Goal: Check status: Check status

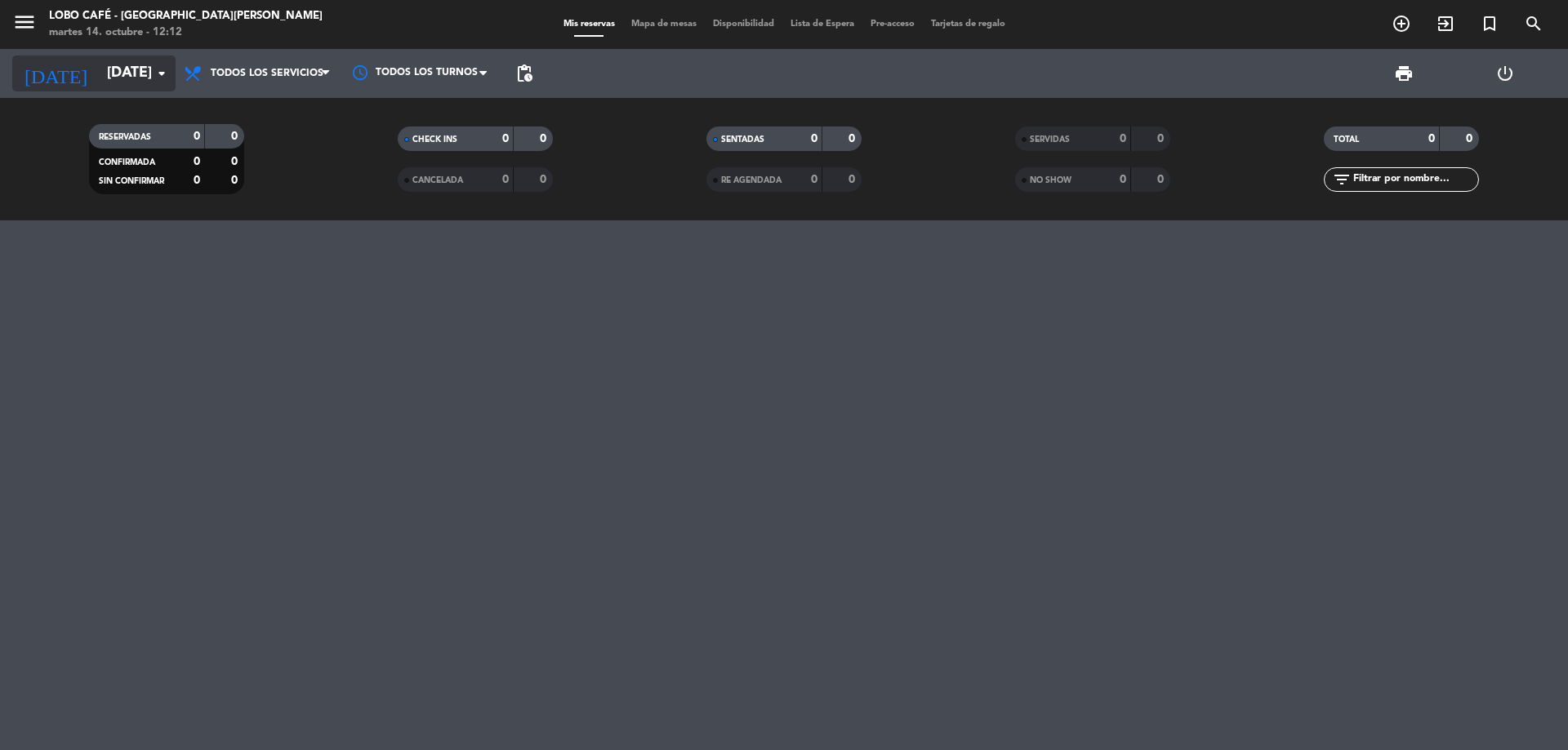
click at [98, 86] on input "[DATE]" at bounding box center [193, 73] width 190 height 32
click at [103, 71] on input "[DATE]" at bounding box center [193, 73] width 190 height 32
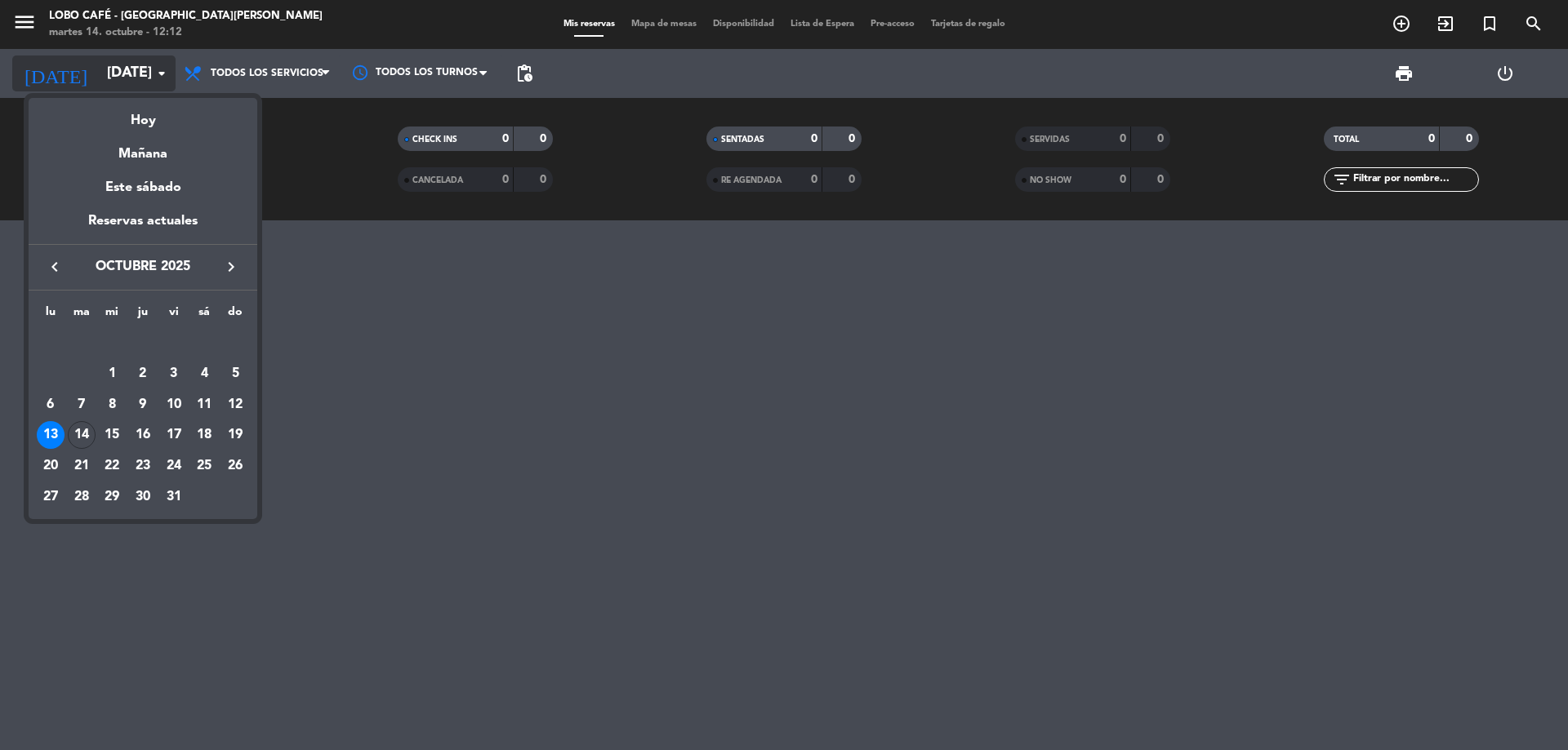
click at [103, 71] on div at bounding box center [784, 375] width 1568 height 750
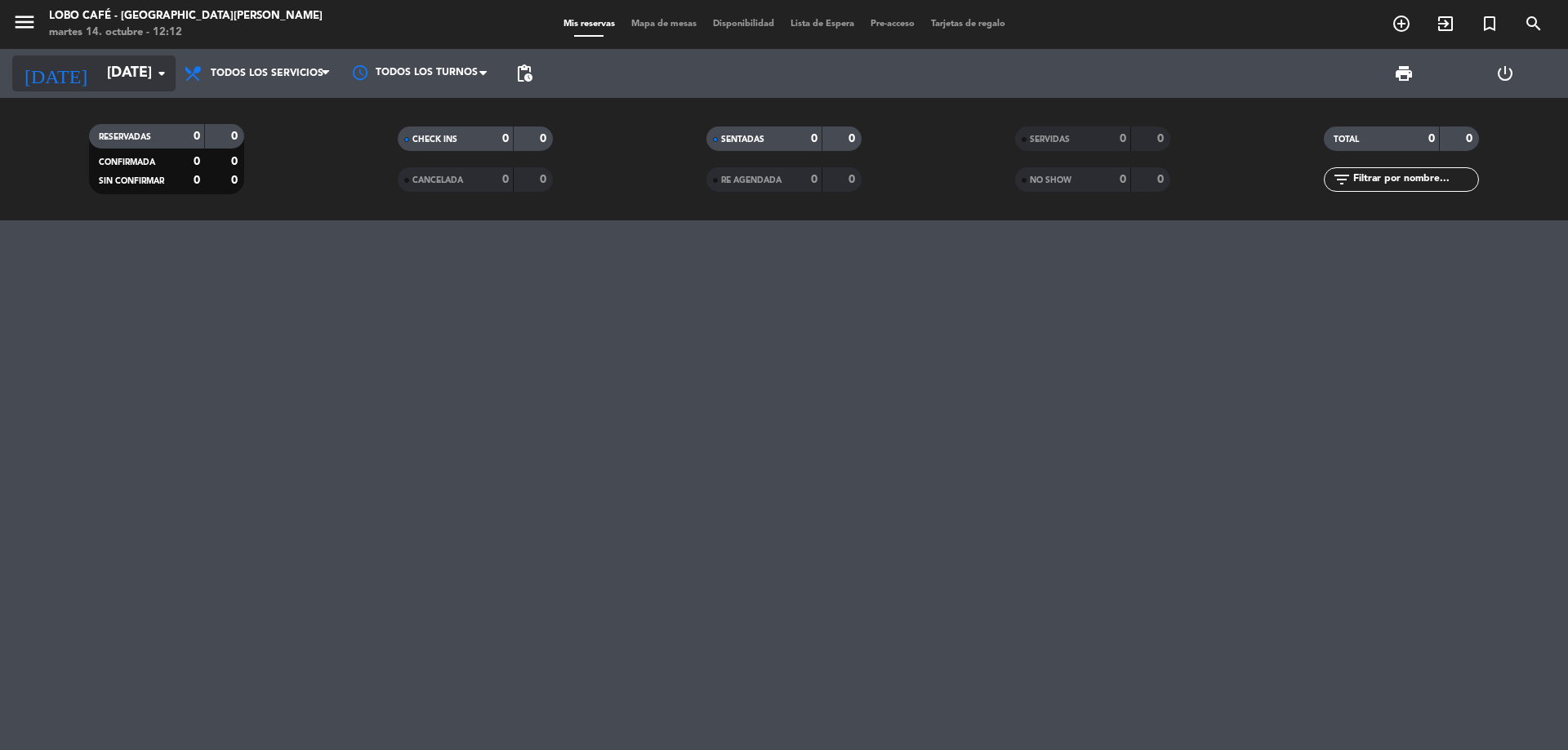
click at [112, 66] on input "[DATE]" at bounding box center [193, 73] width 190 height 32
click at [112, 74] on input "[DATE]" at bounding box center [193, 73] width 190 height 32
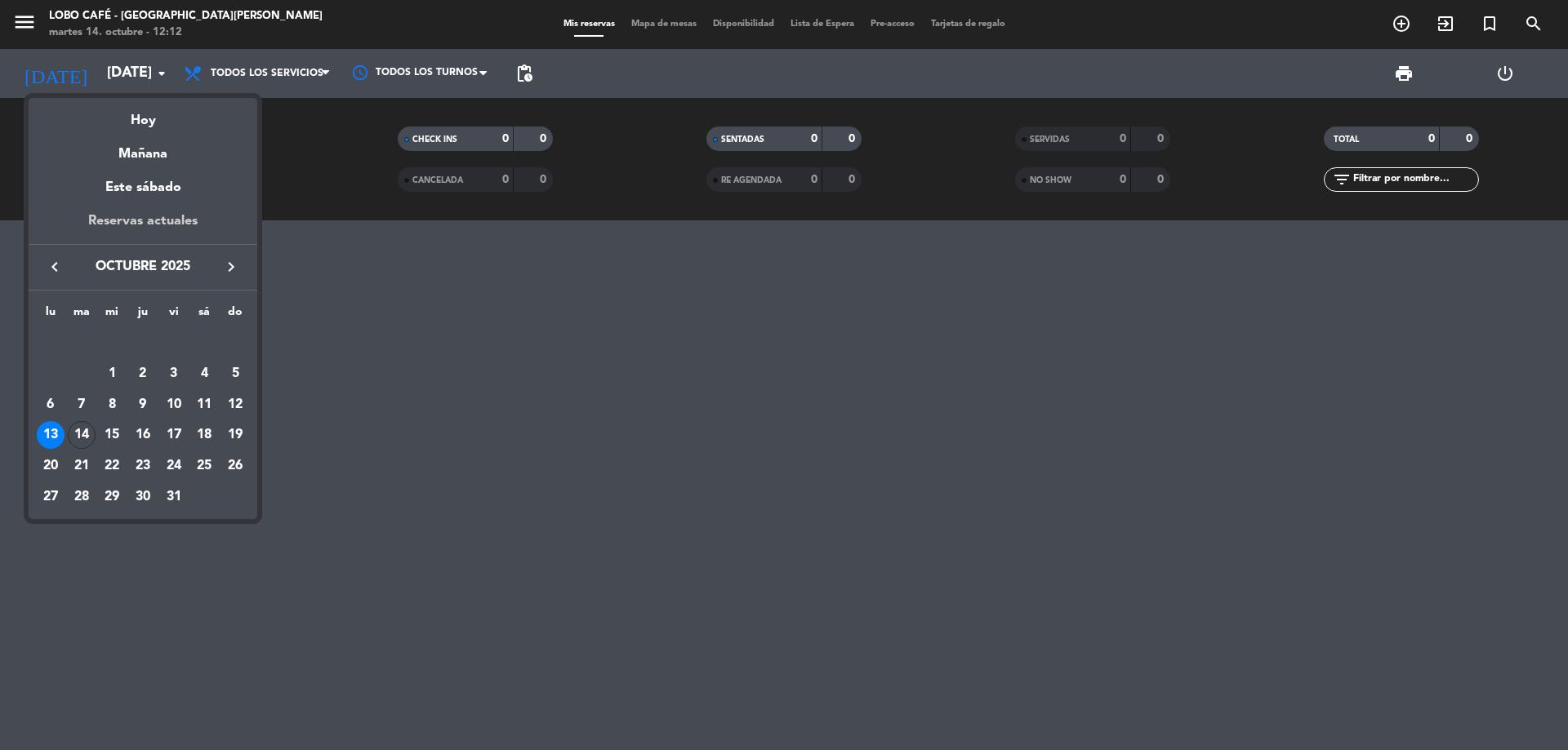
click at [135, 227] on div "Reservas actuales" at bounding box center [143, 227] width 228 height 33
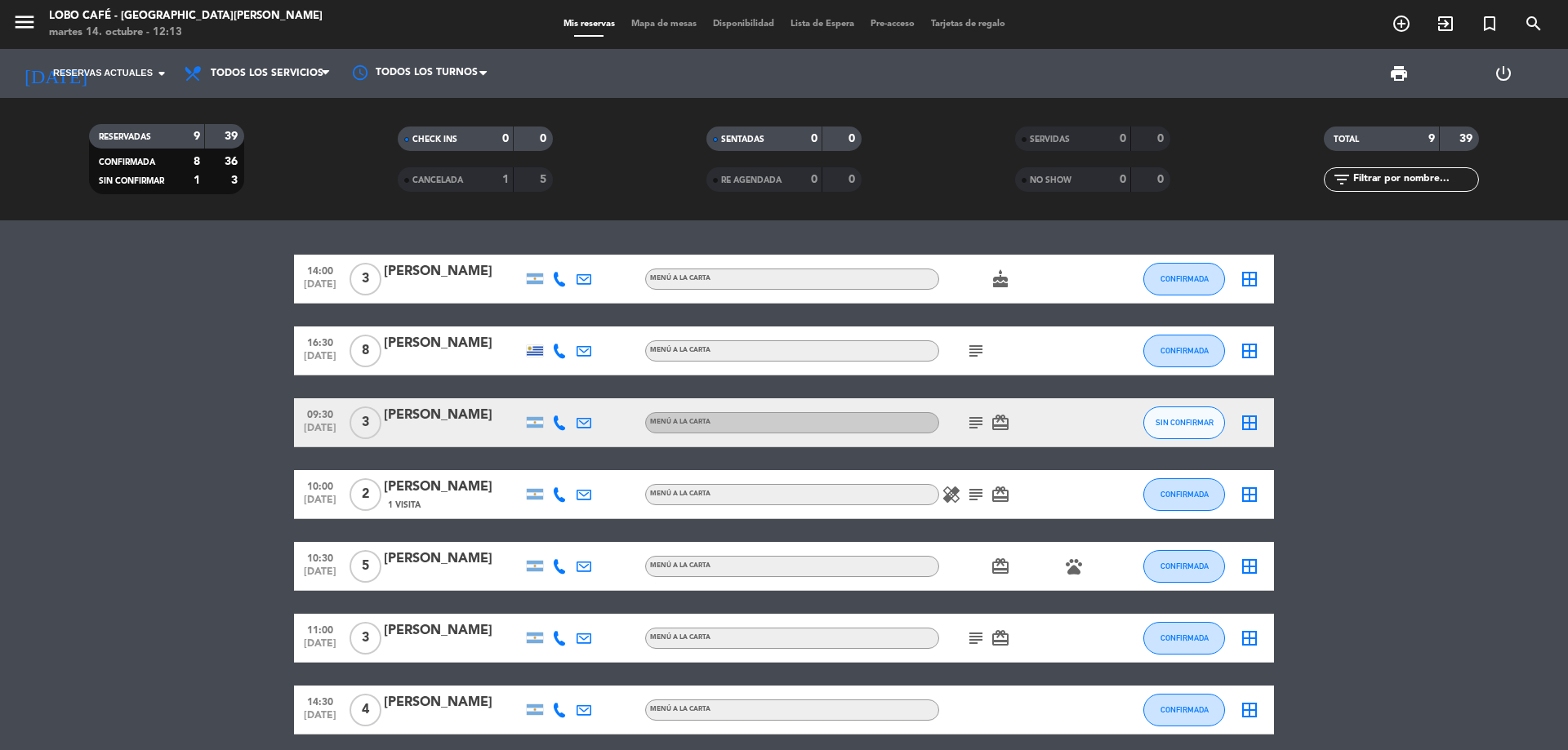
click at [979, 424] on icon "subject" at bounding box center [976, 423] width 20 height 20
click at [1067, 453] on div "14:00 [DATE] 3 [PERSON_NAME] MENÚ A LA CARTA cake CONFIRMADA border_all 16:30 […" at bounding box center [784, 566] width 979 height 624
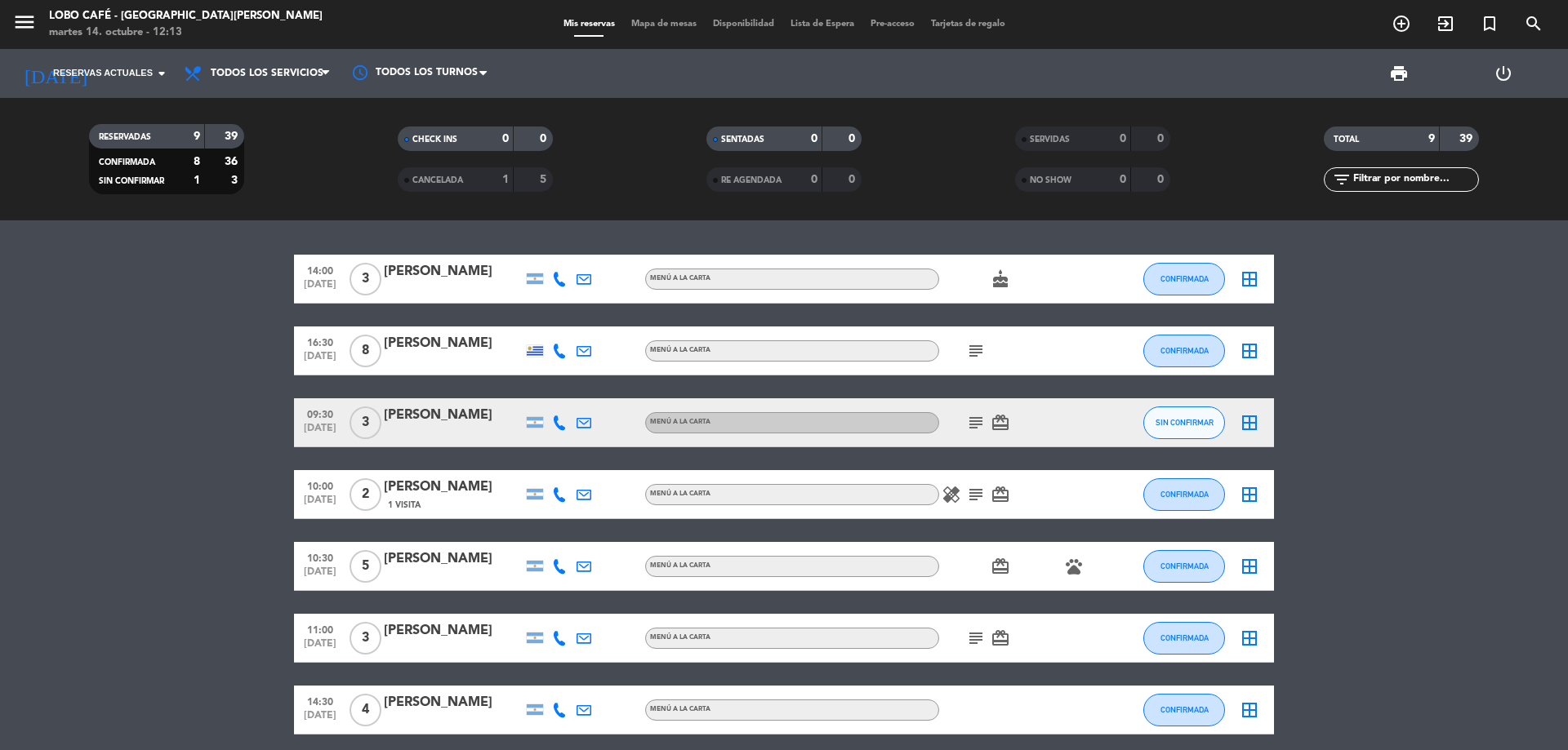
drag, startPoint x: 1067, startPoint y: 453, endPoint x: 1013, endPoint y: 431, distance: 58.3
click at [1067, 453] on div "14:00 [DATE] 3 [PERSON_NAME] MENÚ A LA CARTA cake CONFIRMADA border_all 16:30 […" at bounding box center [784, 566] width 979 height 624
click at [977, 418] on icon "subject" at bounding box center [976, 423] width 20 height 20
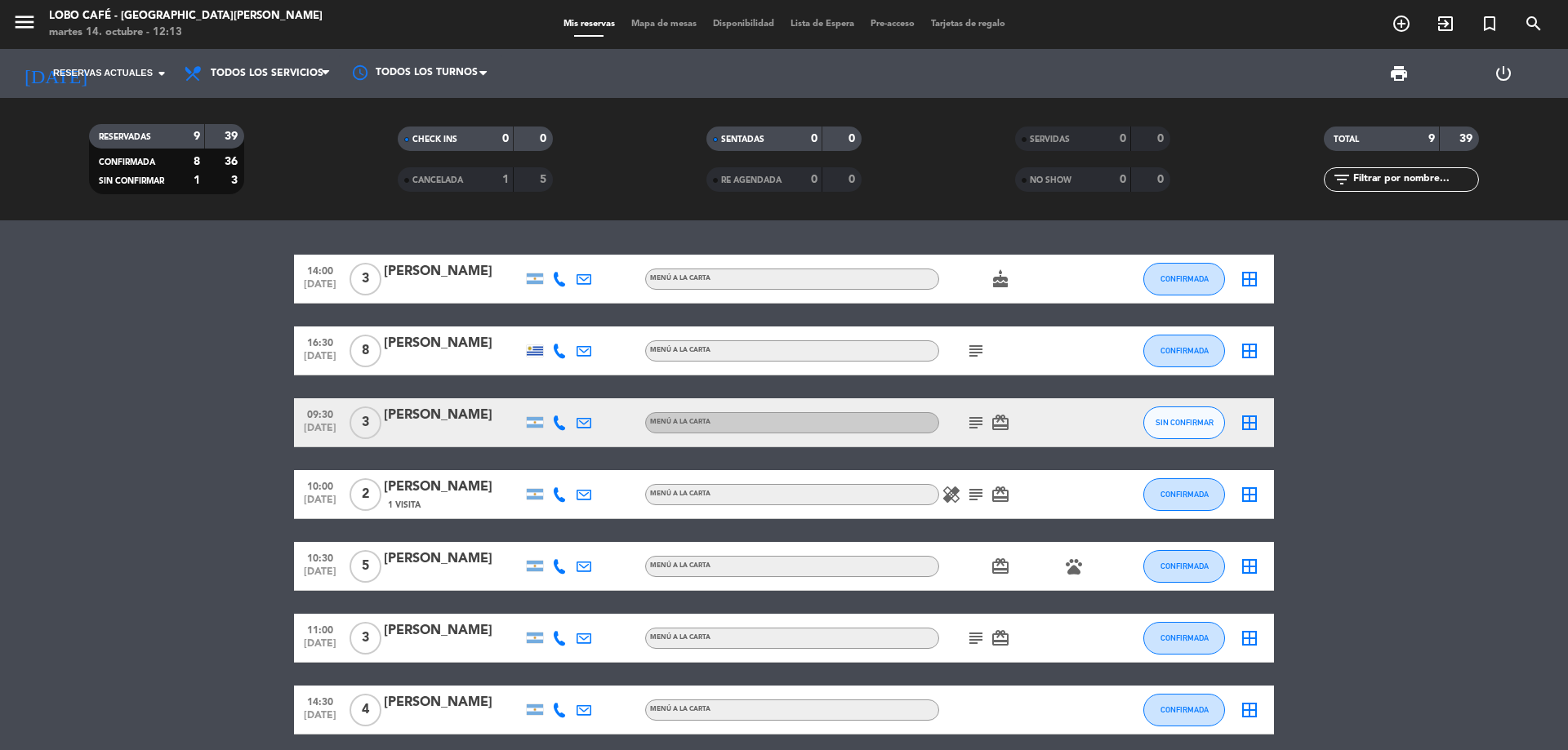
click at [977, 418] on icon "subject" at bounding box center [976, 423] width 20 height 20
click at [1072, 432] on div "subject card_giftcard" at bounding box center [1012, 421] width 147 height 48
drag, startPoint x: 1072, startPoint y: 432, endPoint x: 1045, endPoint y: 428, distance: 27.3
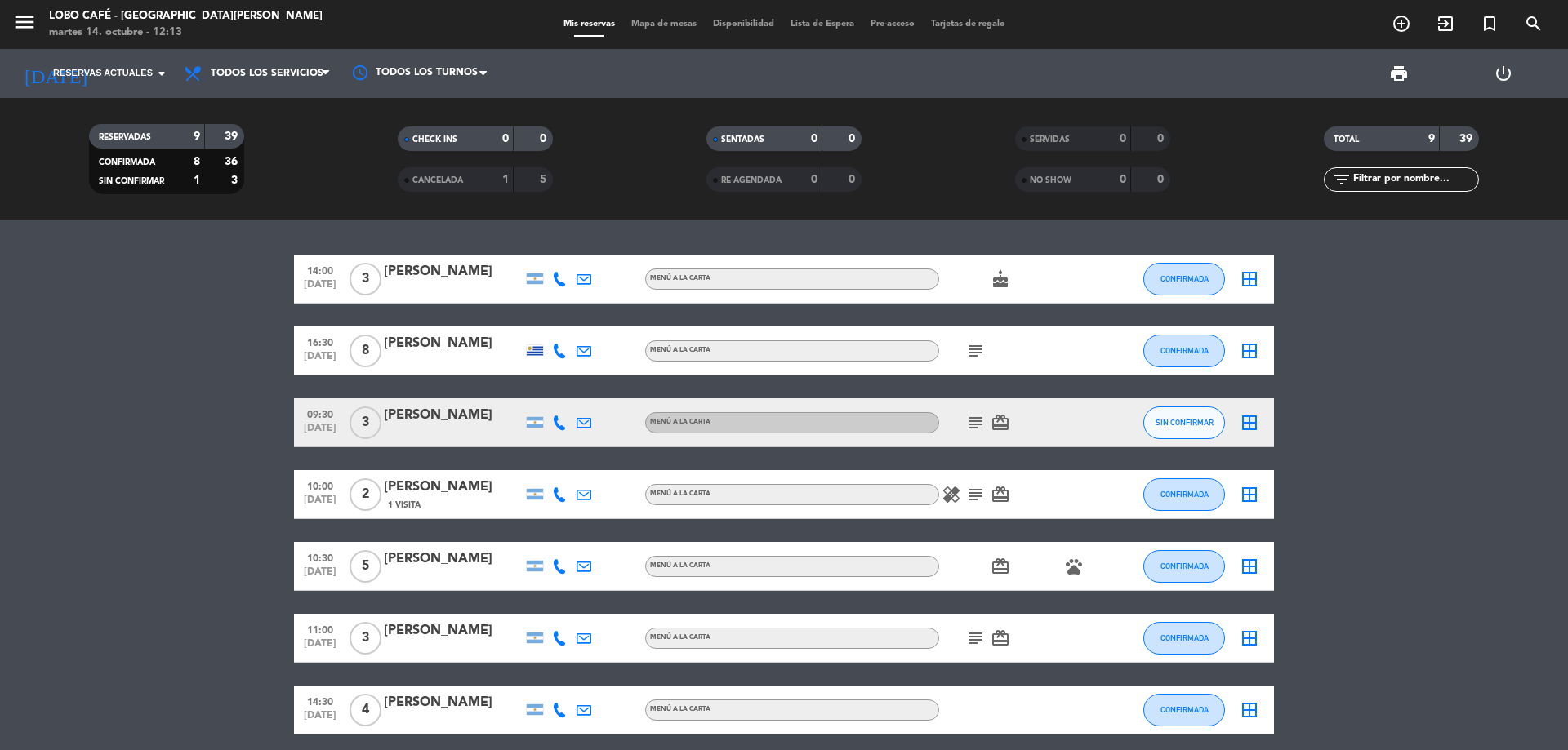
click at [1072, 432] on div "subject card_giftcard" at bounding box center [1012, 421] width 147 height 48
click at [975, 419] on icon "subject" at bounding box center [976, 423] width 20 height 20
click at [1008, 426] on icon "card_giftcard" at bounding box center [1000, 423] width 20 height 20
click at [1047, 443] on div "subject card_giftcard" at bounding box center [1012, 421] width 147 height 48
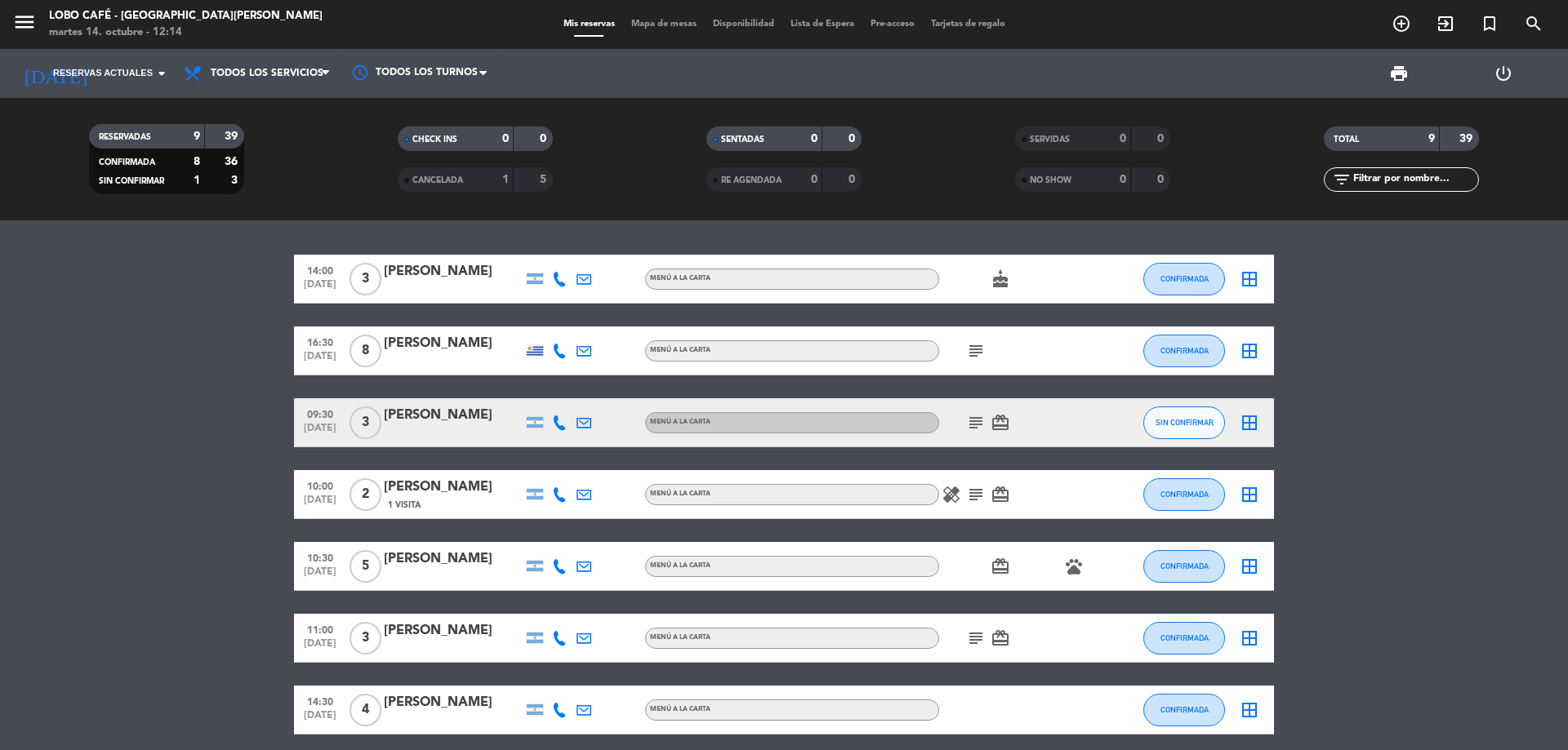
click at [1047, 443] on div "subject card_giftcard" at bounding box center [1012, 421] width 147 height 48
click at [1001, 426] on icon "card_giftcard" at bounding box center [1000, 423] width 20 height 20
click at [1045, 435] on div "subject card_giftcard" at bounding box center [1012, 421] width 147 height 48
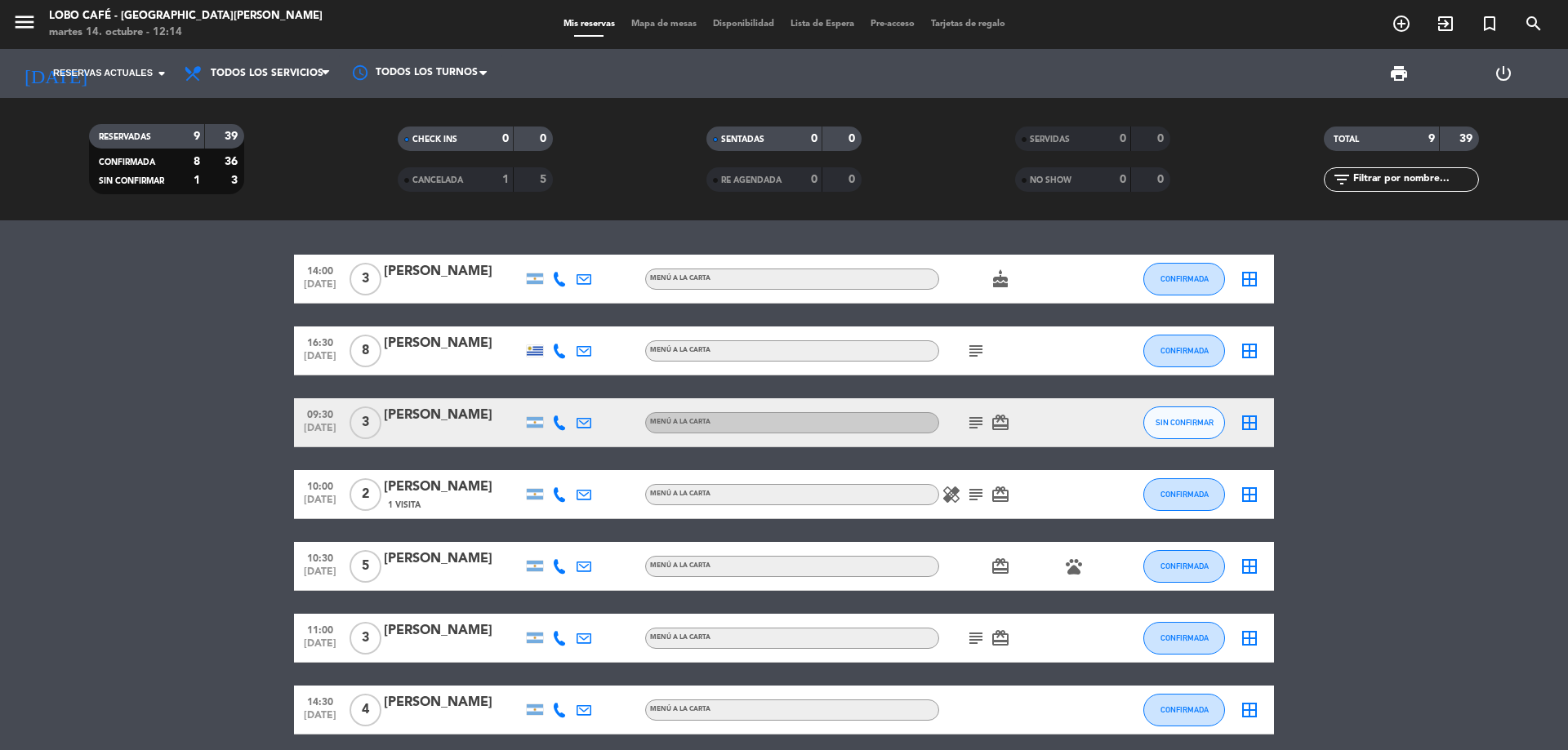
click at [970, 421] on icon "subject" at bounding box center [976, 423] width 20 height 20
click at [1097, 446] on div at bounding box center [1108, 421] width 44 height 48
click at [1178, 431] on button "SIN CONFIRMAR" at bounding box center [1183, 422] width 81 height 32
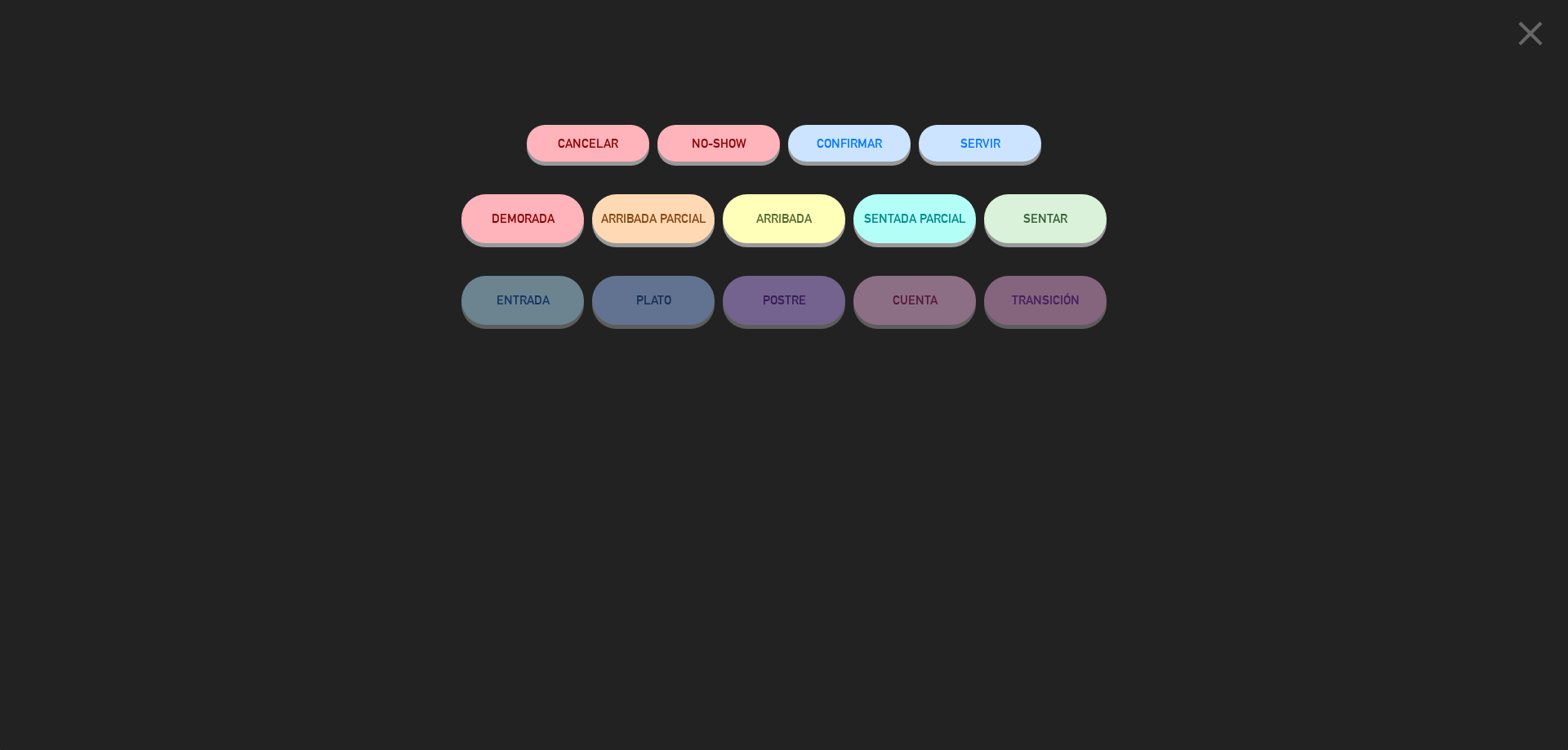
click at [837, 148] on span "CONFIRMAR" at bounding box center [849, 143] width 65 height 14
click at [0, 0] on div at bounding box center [0, 0] width 0 height 0
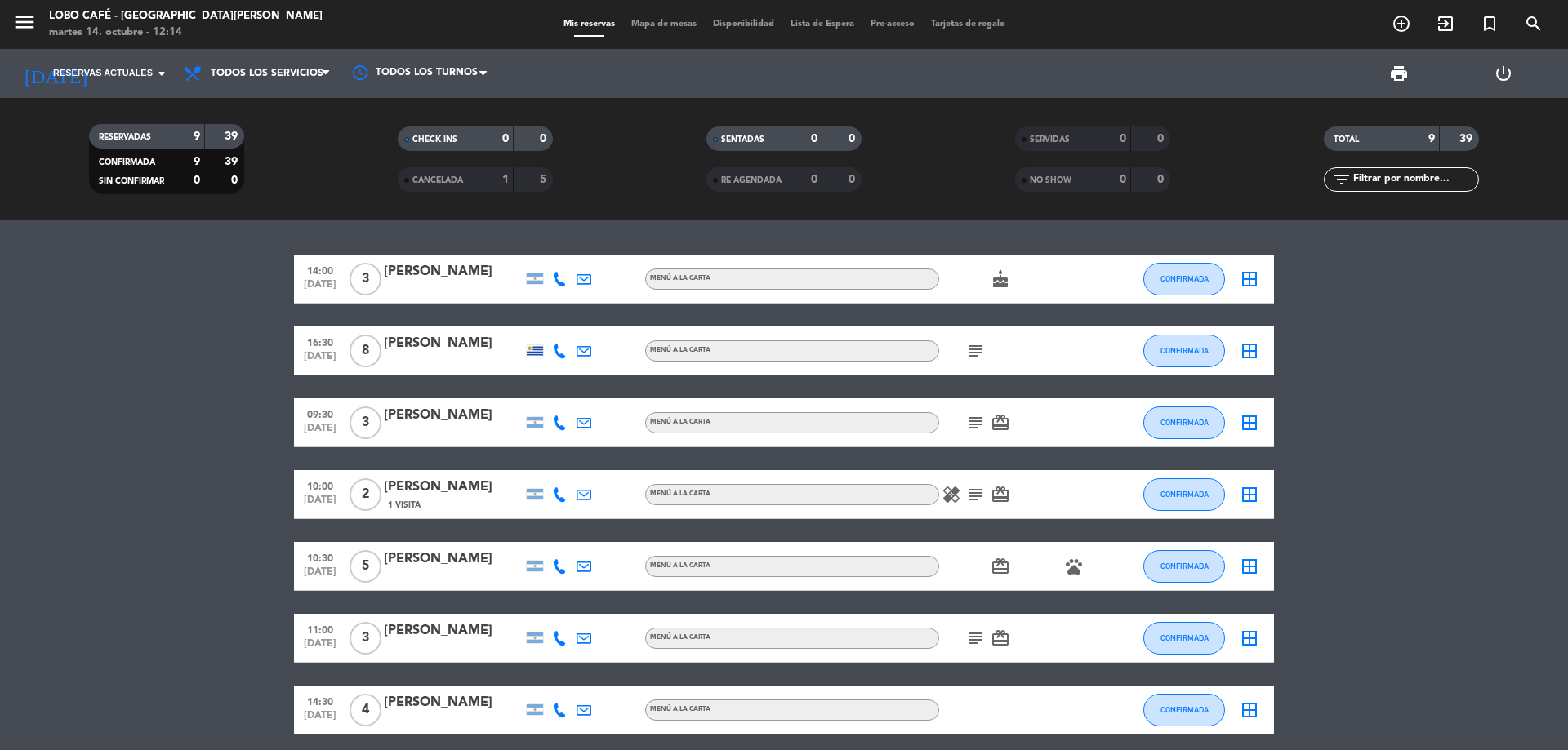
click at [1247, 425] on icon "border_all" at bounding box center [1249, 423] width 20 height 20
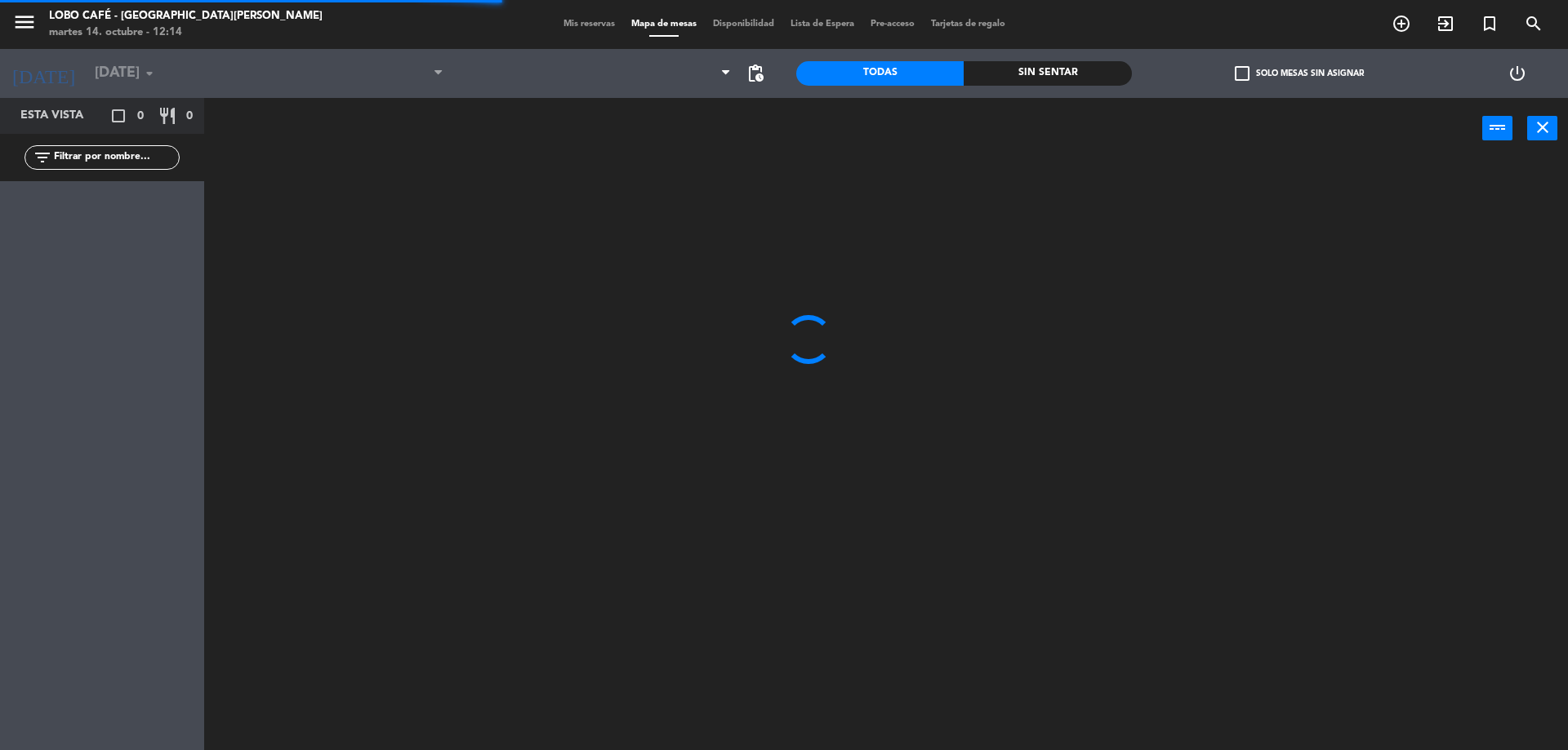
type input "[DATE]"
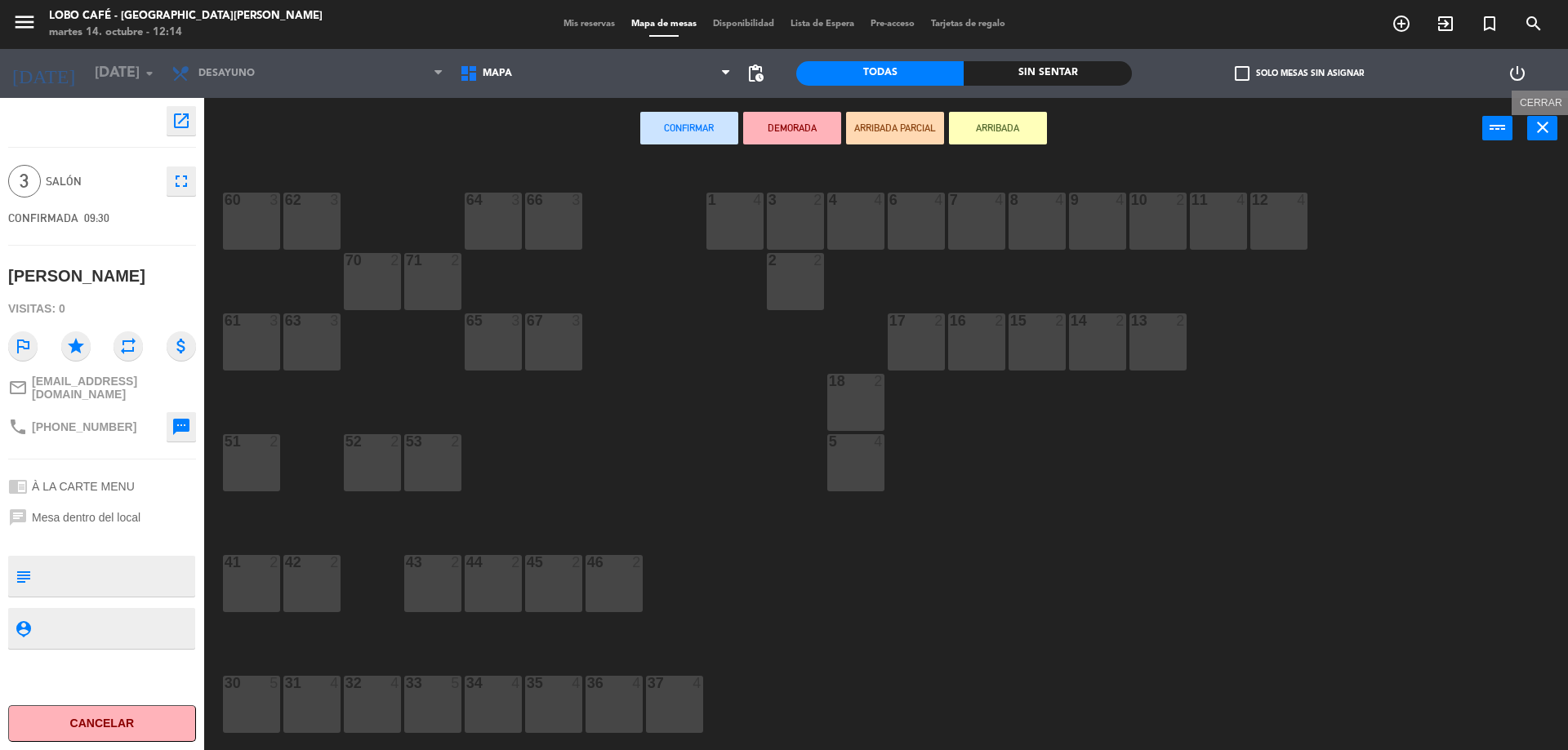
click at [1544, 134] on icon "close" at bounding box center [1543, 127] width 20 height 20
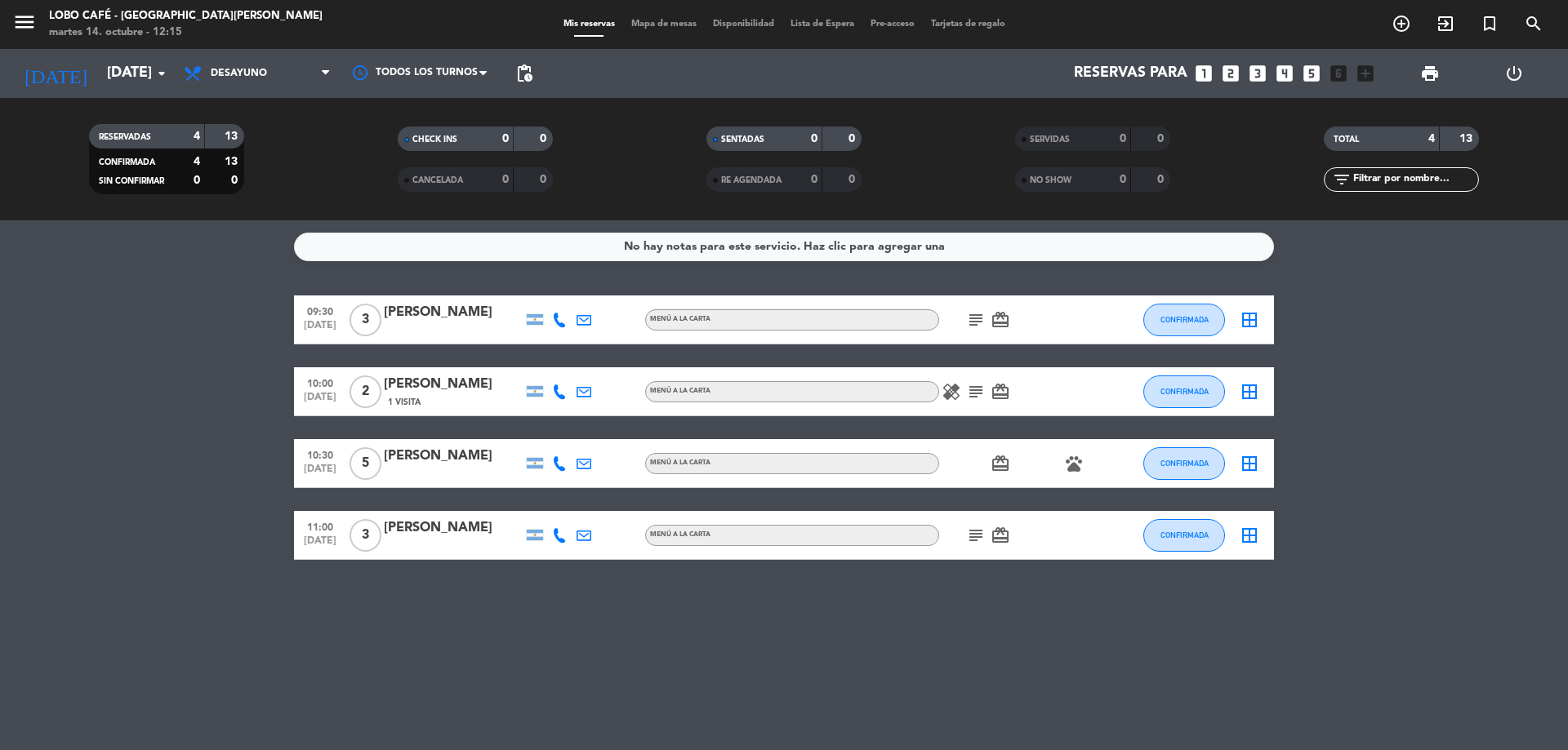
click at [1078, 467] on icon "pets" at bounding box center [1074, 464] width 20 height 20
click at [998, 458] on icon "card_giftcard" at bounding box center [1000, 464] width 20 height 20
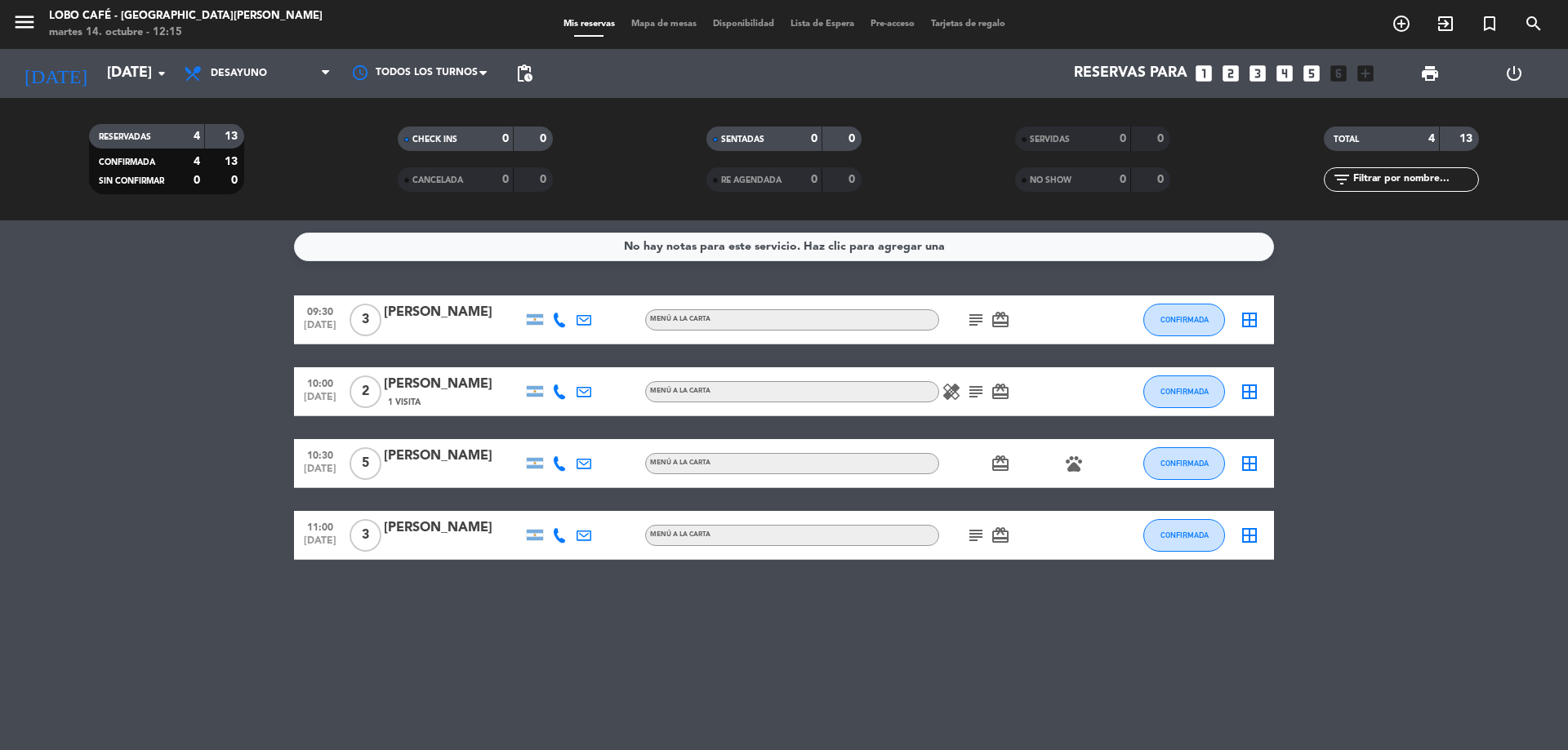
click at [1016, 477] on div "card_giftcard pets" at bounding box center [1012, 463] width 147 height 48
click at [1007, 540] on icon "card_giftcard" at bounding box center [1000, 535] width 20 height 20
click at [972, 541] on icon "subject" at bounding box center [976, 535] width 20 height 20
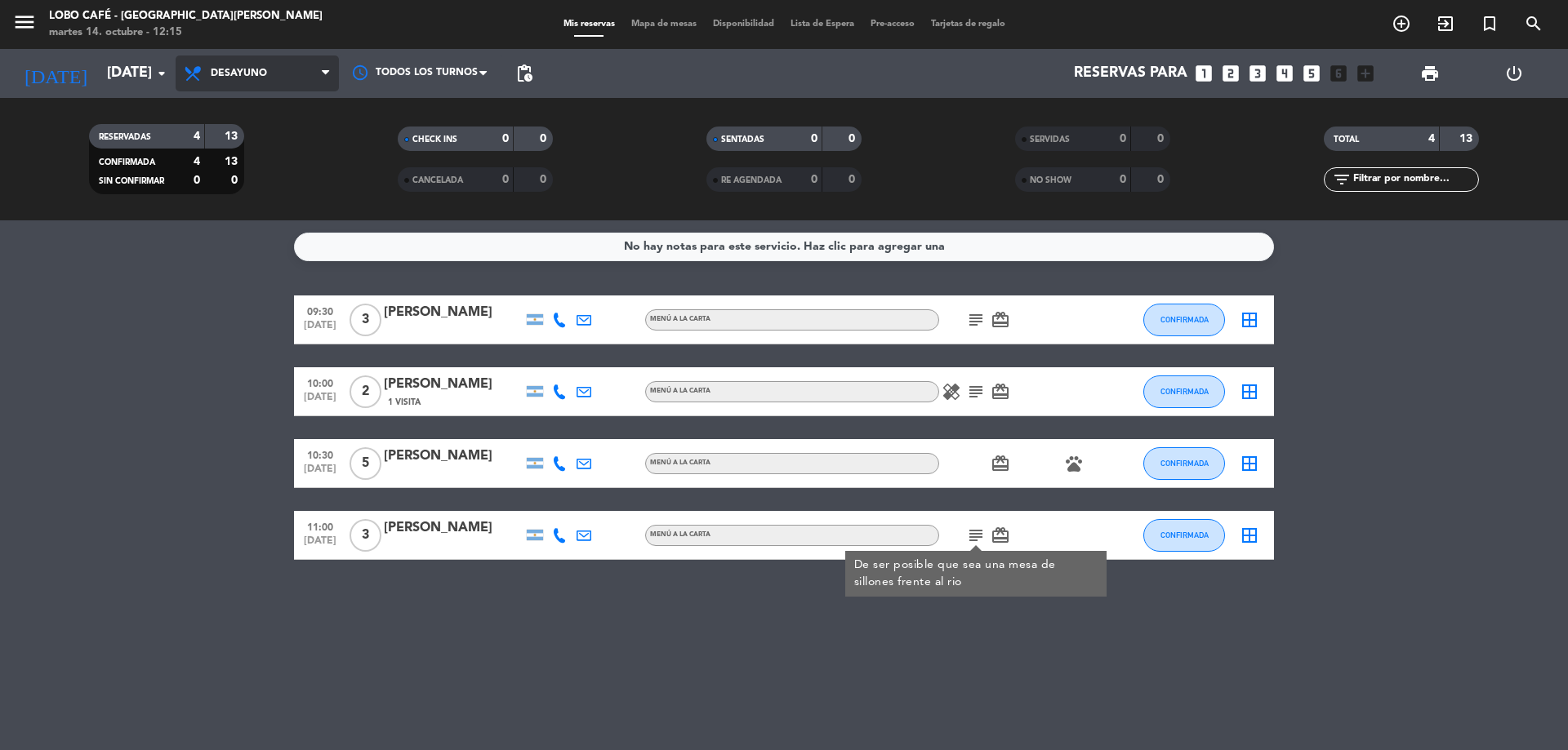
click at [234, 64] on span "Desayuno" at bounding box center [256, 74] width 163 height 36
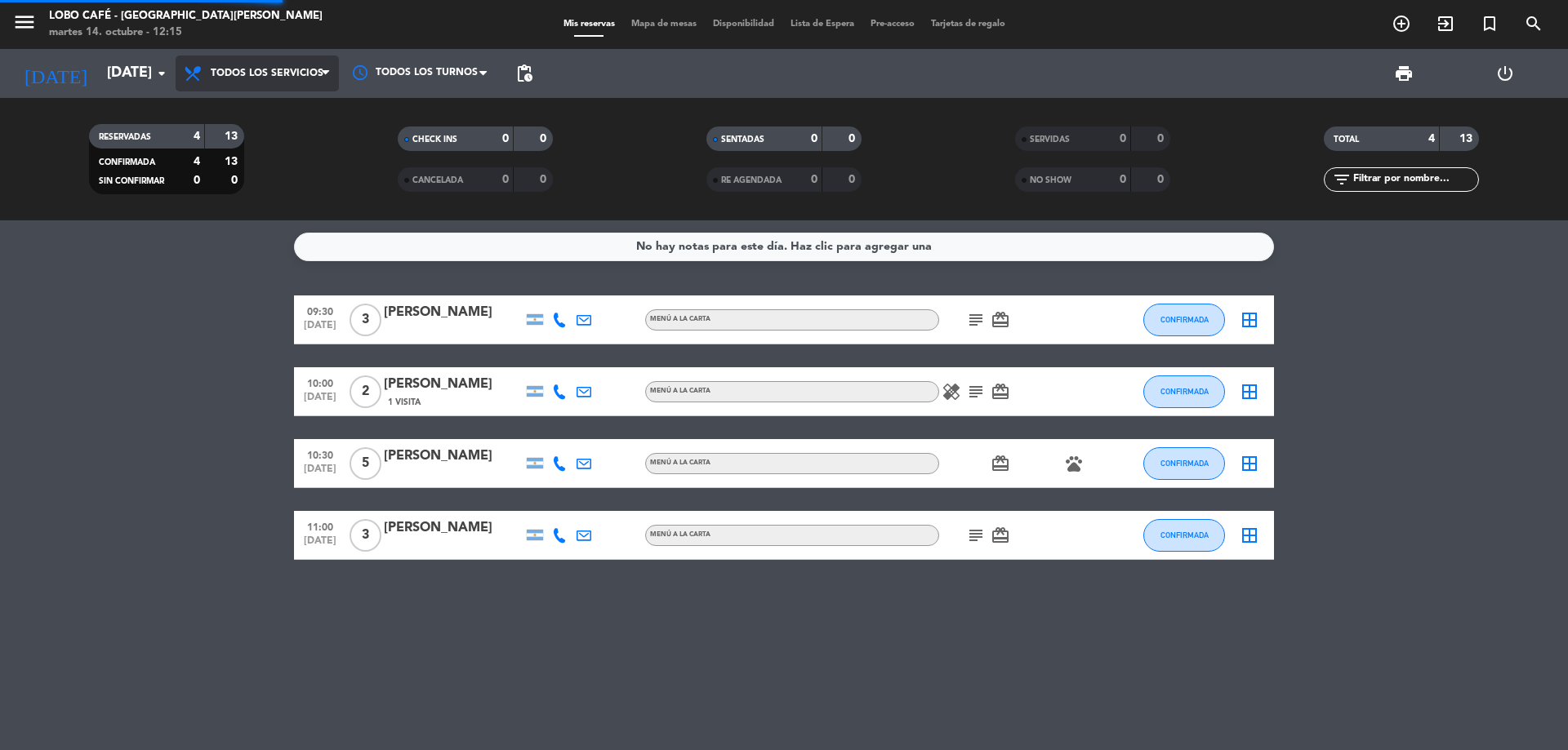
click at [254, 115] on div "menu Lobo Café - Puerto [PERSON_NAME] [DATE] 14. octubre - 12:15 Mis reservas M…" at bounding box center [784, 110] width 1568 height 220
click at [254, 115] on div "RESERVADAS 4 13 CONFIRMADA 4 13 SIN CONFIRMAR 0 0" at bounding box center [167, 159] width 309 height 89
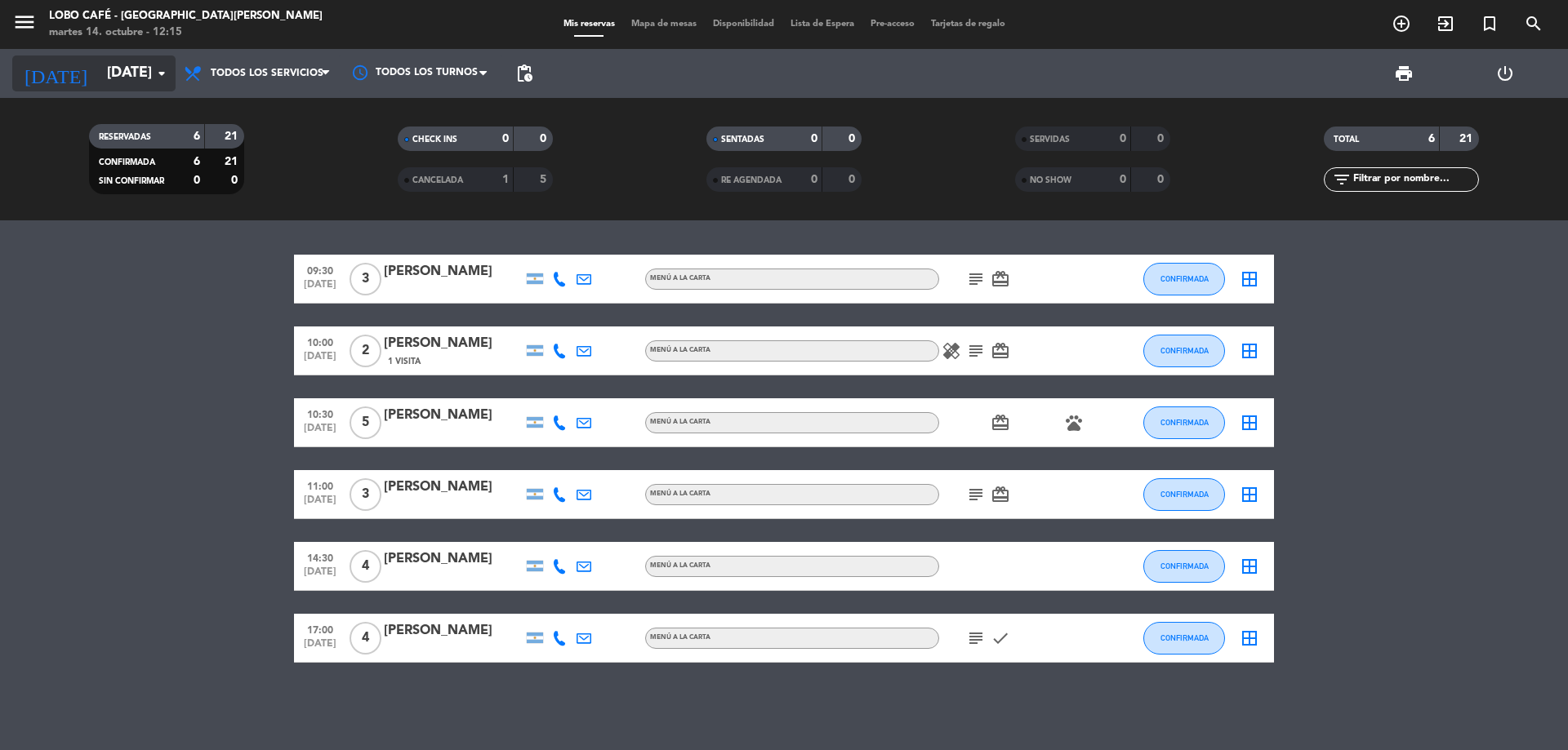
click at [98, 81] on input "[DATE]" at bounding box center [193, 73] width 190 height 32
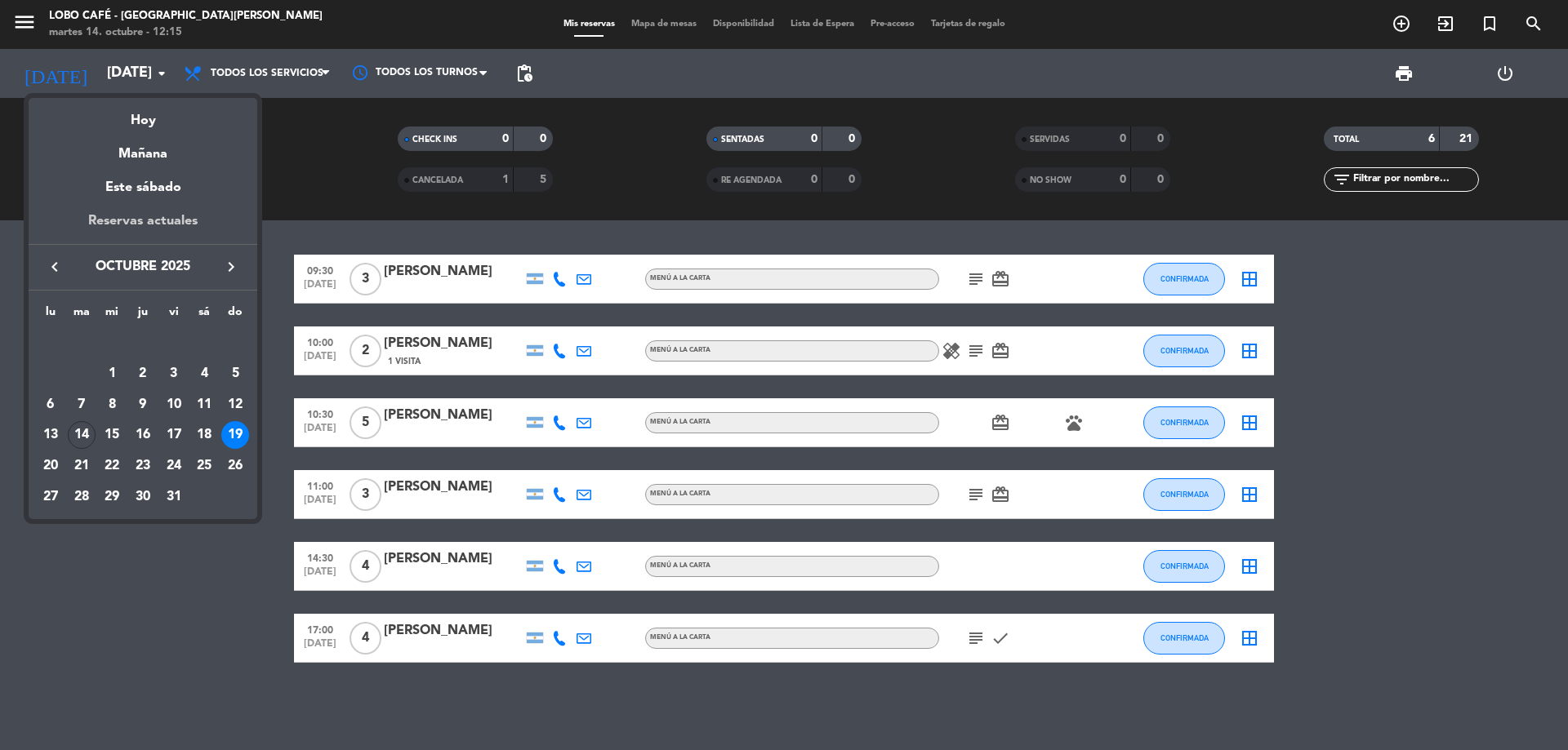
click at [159, 229] on div "Reservas actuales" at bounding box center [143, 227] width 228 height 33
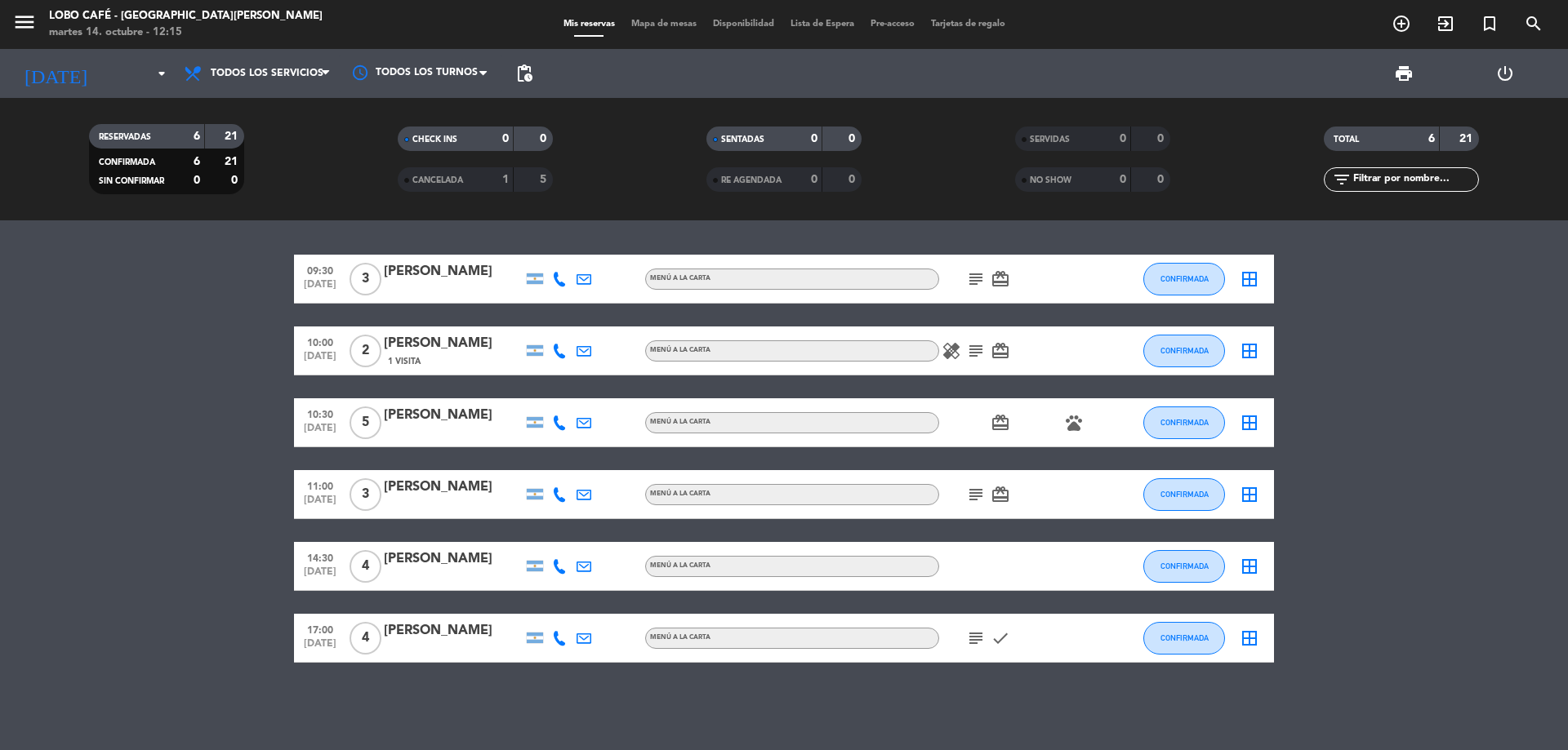
click at [159, 229] on div "09:30 [DATE] 3 [PERSON_NAME] MENÚ A LA CARTA subject card_giftcard CONFIRMADA b…" at bounding box center [784, 485] width 1568 height 530
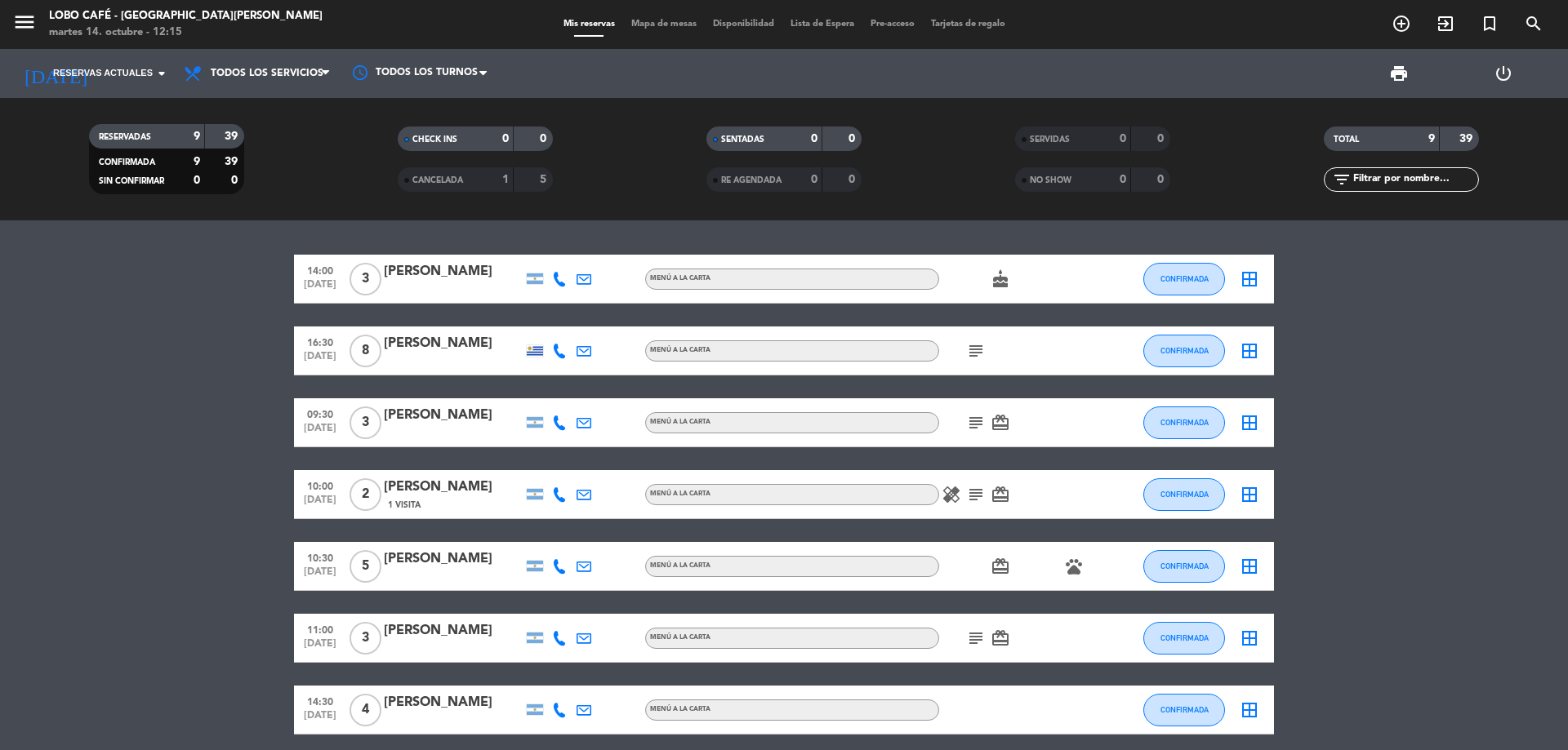
click at [1327, 307] on bookings-row "14:00 [DATE] 3 [PERSON_NAME] MENÚ A LA CARTA cake CONFIRMADA border_all 16:30 […" at bounding box center [784, 566] width 1568 height 624
click at [1072, 347] on div "subject" at bounding box center [1012, 350] width 147 height 48
